Goal: Find specific page/section: Find specific page/section

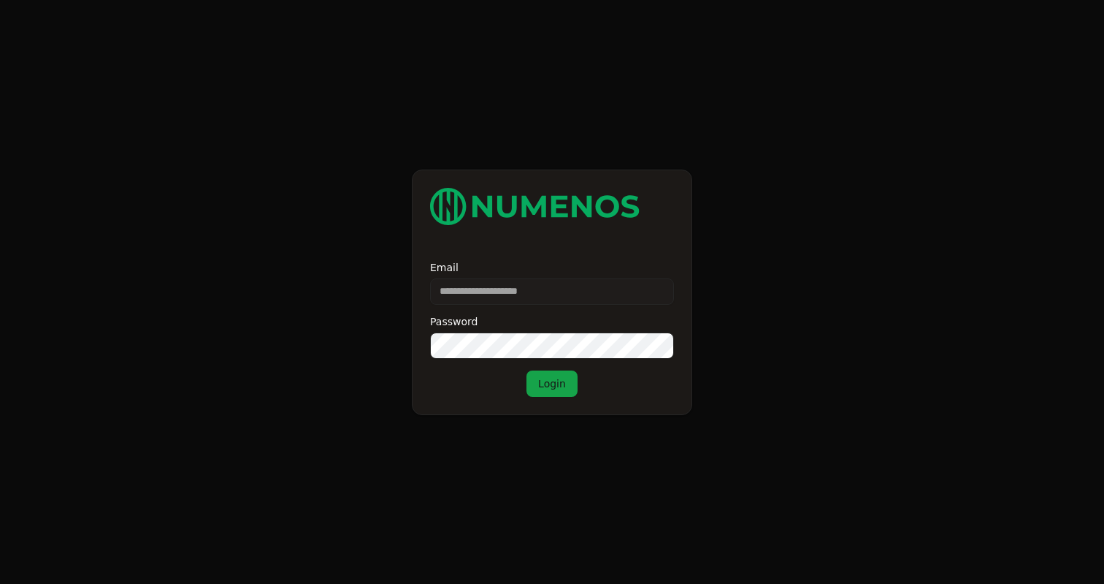
type input "**********"
click at [543, 387] on button "Login" at bounding box center [552, 383] width 51 height 26
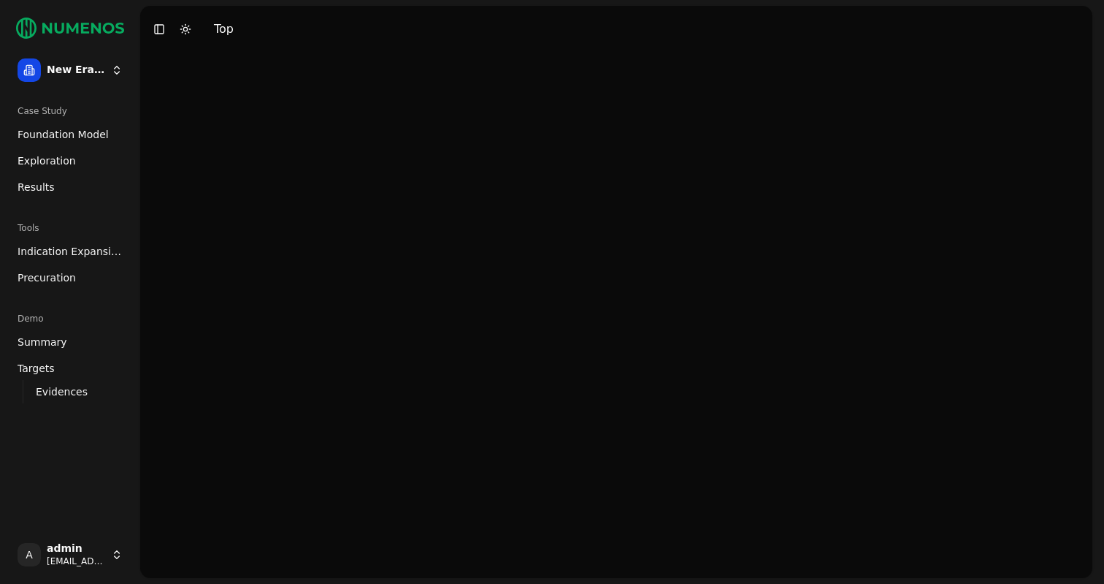
click at [66, 134] on span "Foundation Model" at bounding box center [63, 134] width 91 height 15
